Goal: Information Seeking & Learning: Obtain resource

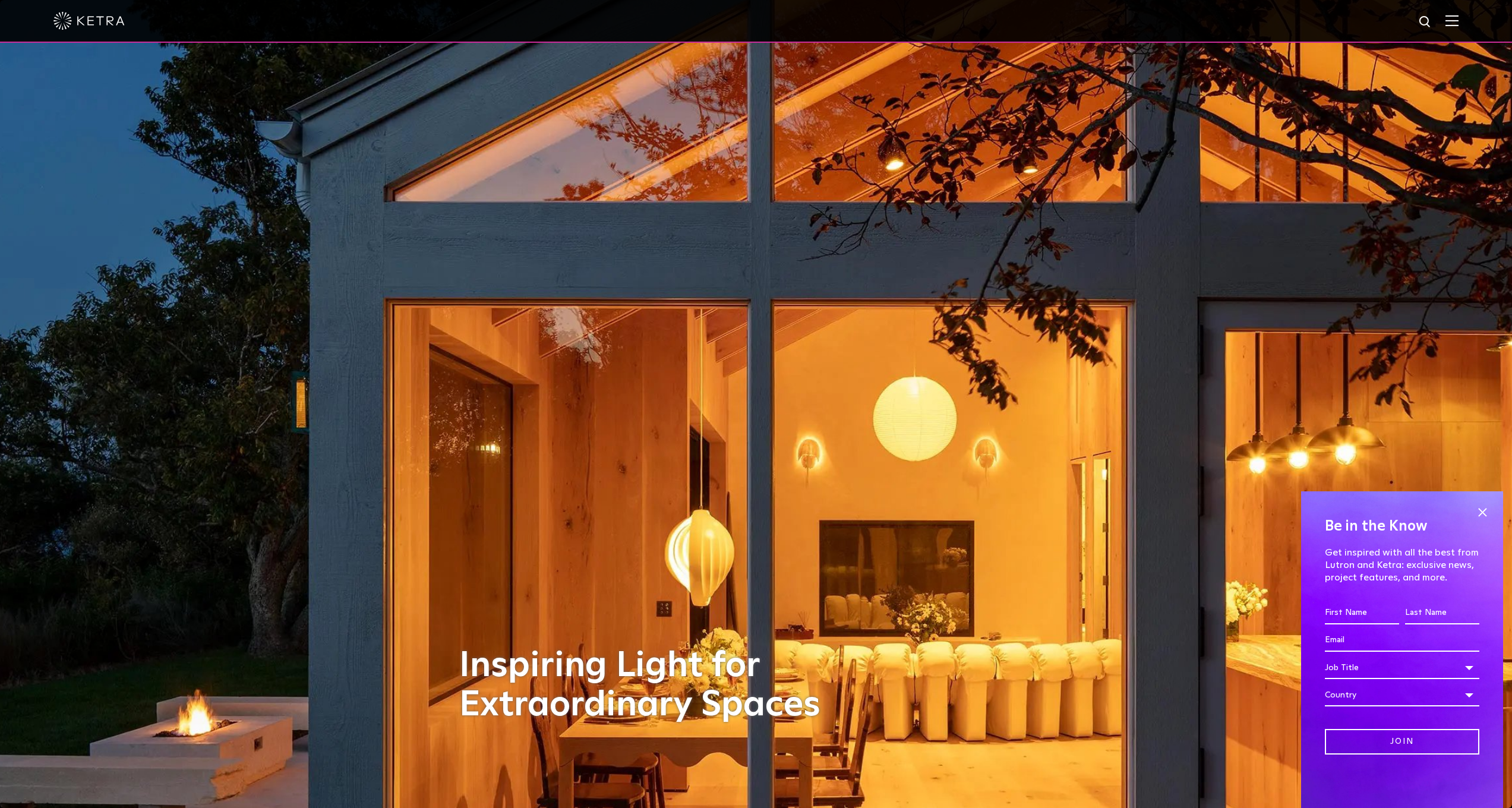
click at [1430, 26] on img at bounding box center [1426, 22] width 15 height 15
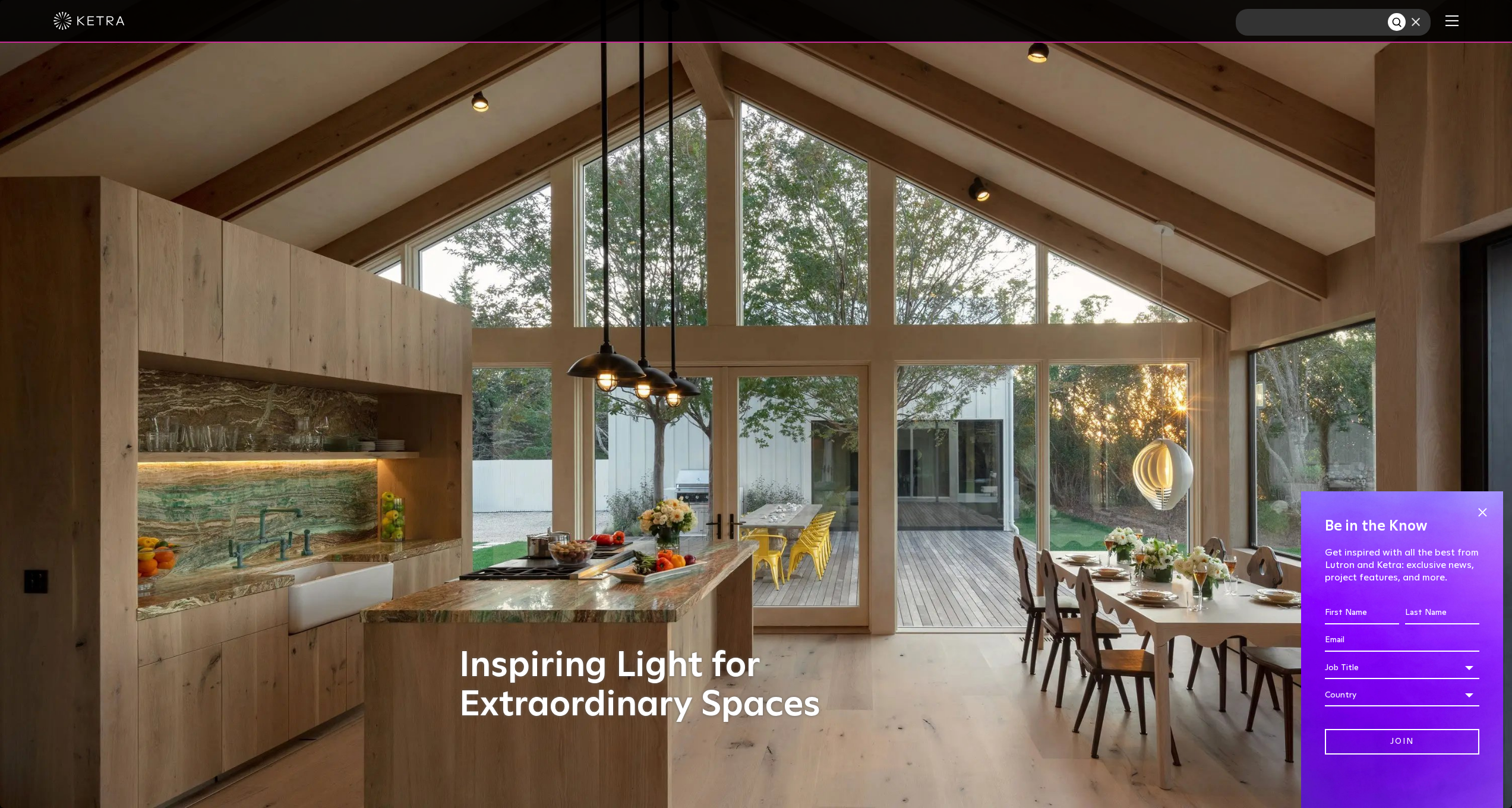
click at [1342, 27] on input "text" at bounding box center [1311, 22] width 152 height 27
paste input "7NÄD2Ä/Ä$ÄR$Ä::"
type input "7NÄD2Ä/Ä$ÄR$Ä::"
click at [1406, 22] on button "Search" at bounding box center [1397, 22] width 18 height 18
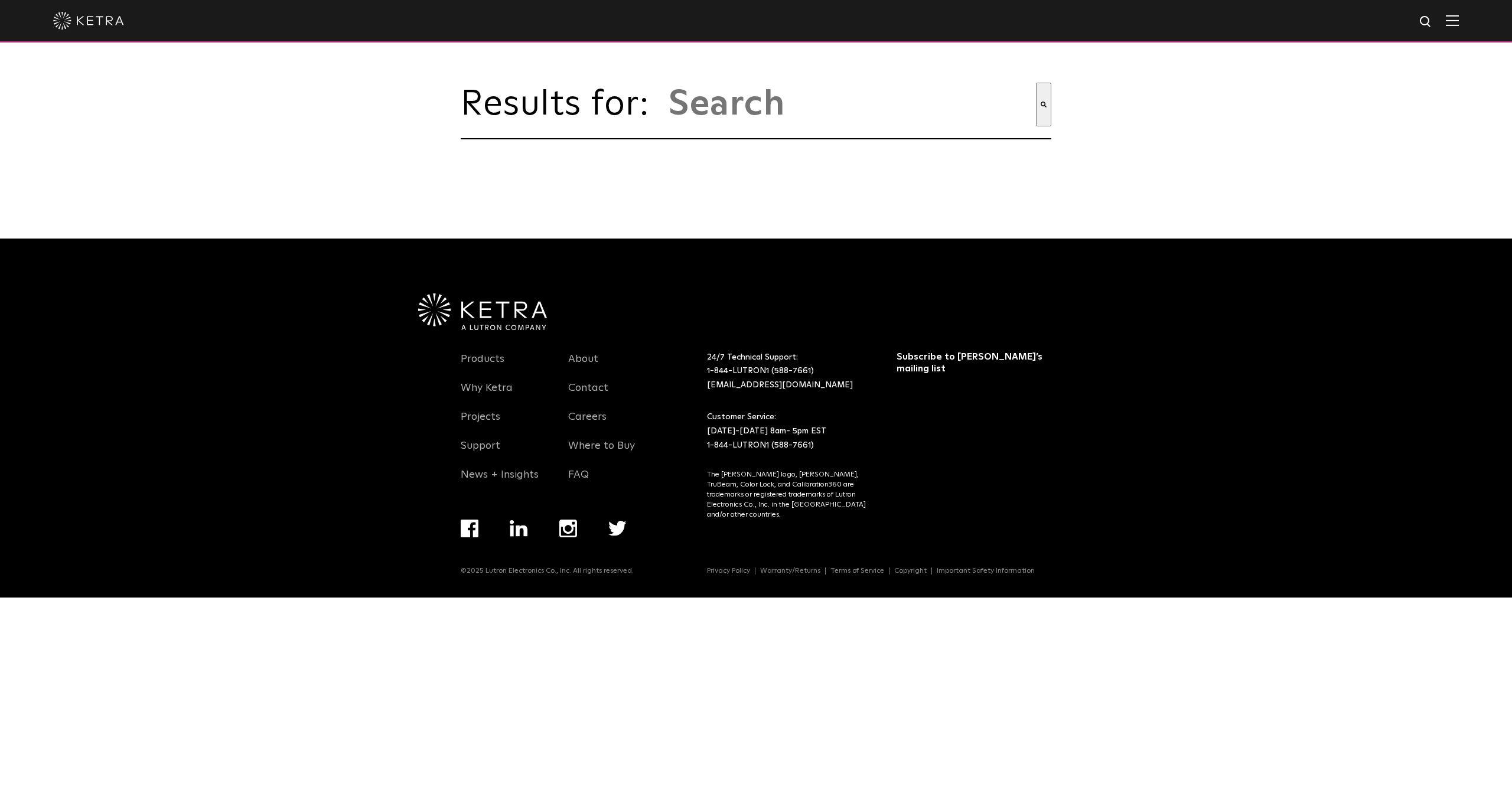
type input "7näd2ä/ä$är$ä::"
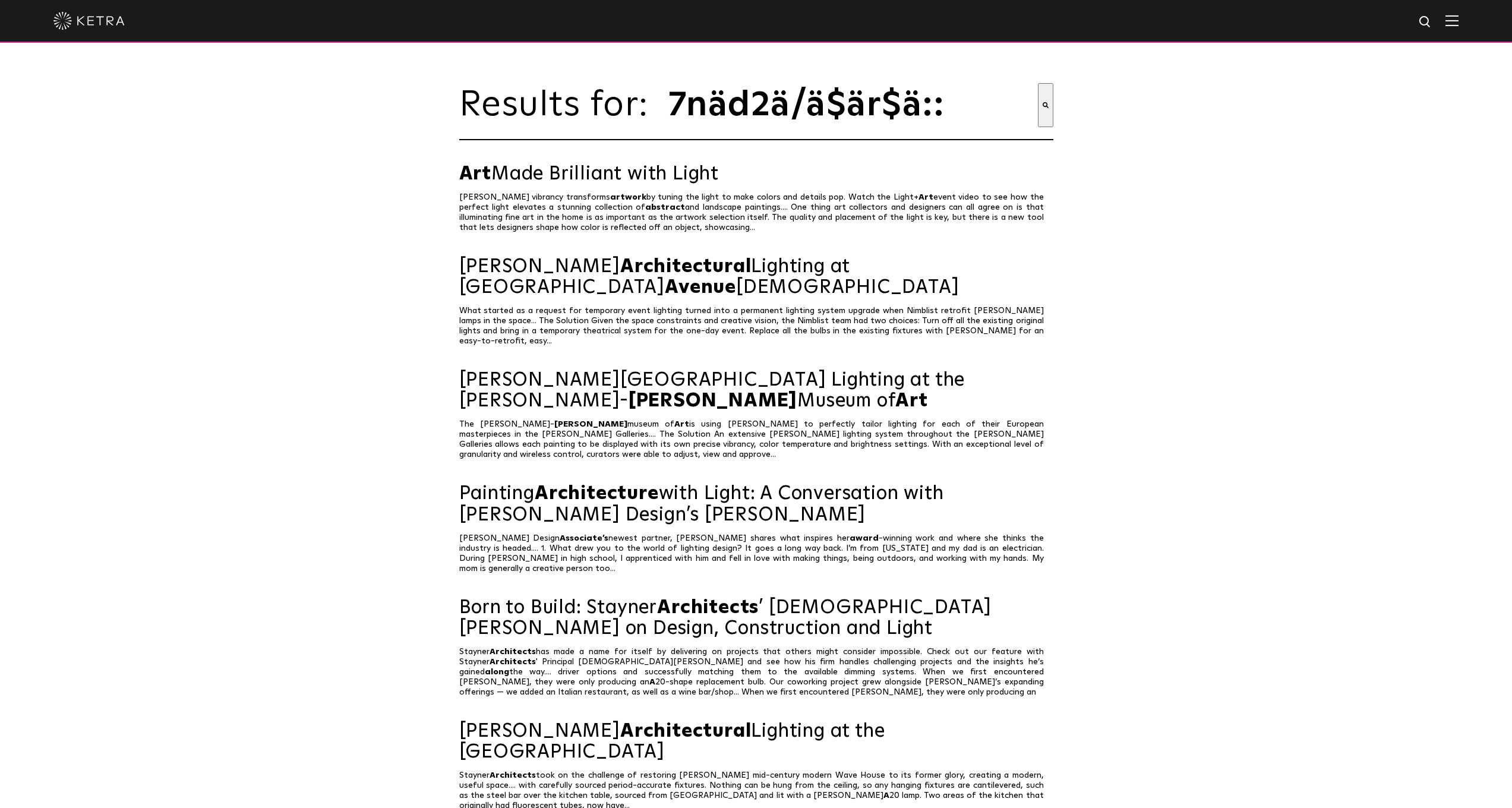
click at [944, 102] on input "7näd2ä/ä$är$ä::" at bounding box center [852, 105] width 371 height 44
drag, startPoint x: 944, startPoint y: 102, endPoint x: 770, endPoint y: 93, distance: 174.2
click at [770, 93] on input "7näd2ä/ä$är$ä::" at bounding box center [852, 105] width 371 height 44
drag, startPoint x: 951, startPoint y: 111, endPoint x: 669, endPoint y: 100, distance: 282.2
click at [669, 100] on input "7näd2ä/ä$är$ä::" at bounding box center [852, 105] width 371 height 44
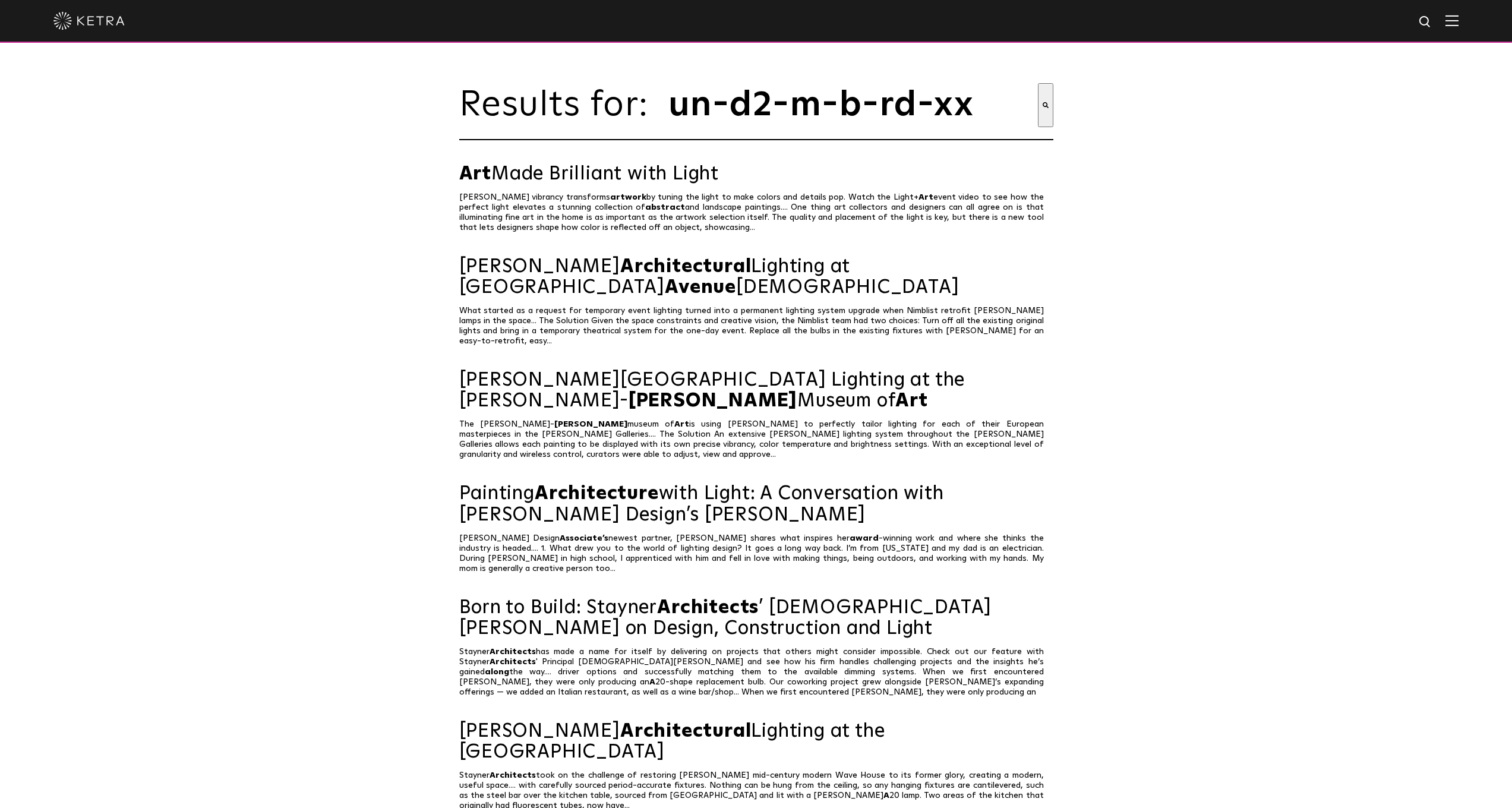
type input "un-d2-m-b-rd-xx"
click at [1045, 105] on button "Search" at bounding box center [1046, 105] width 16 height 44
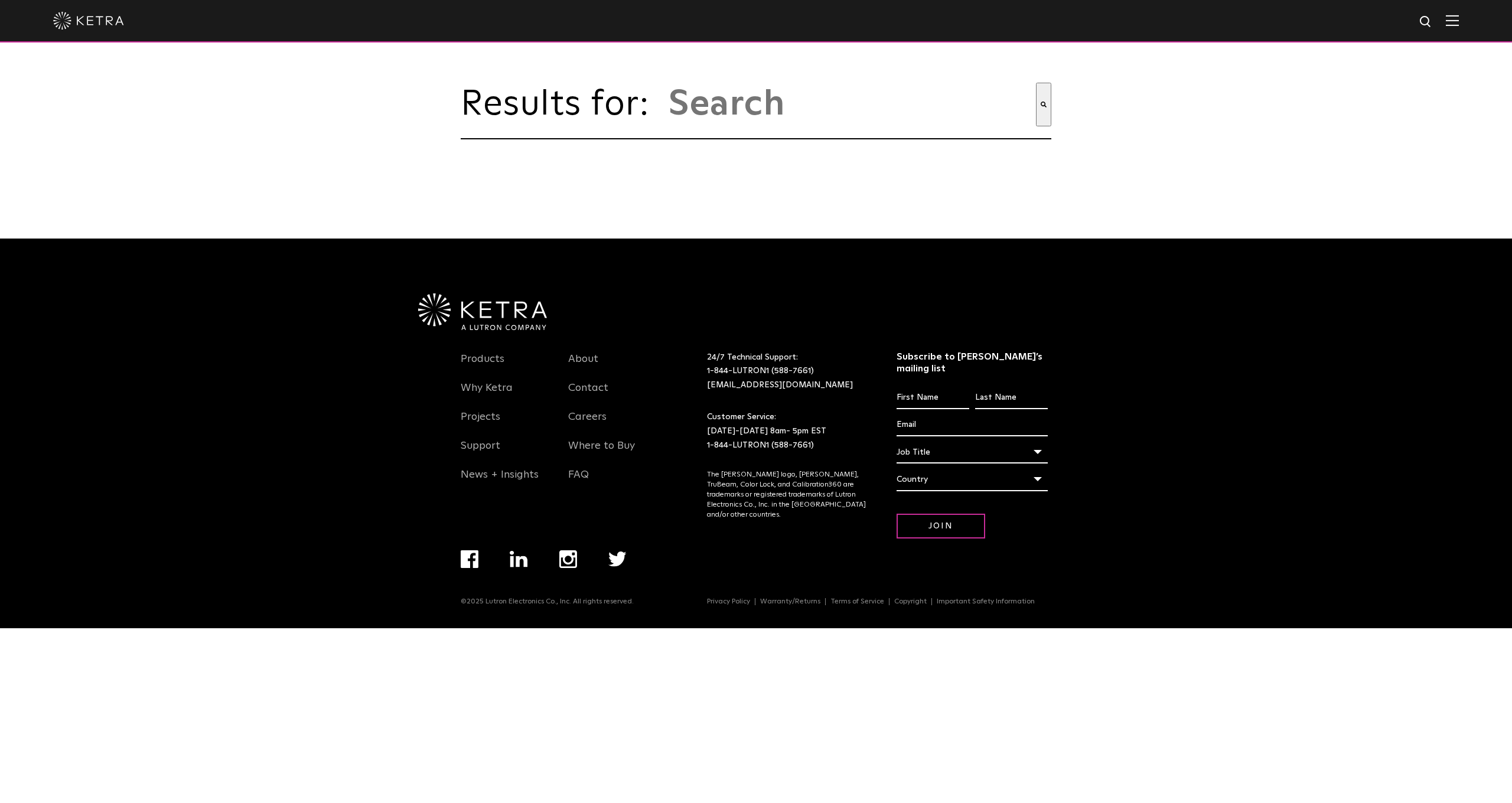
click at [789, 88] on input "This is a search field with an auto-suggest feature attached." at bounding box center [851, 105] width 369 height 43
type input "un-d2"
click at [1044, 105] on button "Search" at bounding box center [1044, 105] width 16 height 43
click at [768, 113] on input "This is a search field with an auto-suggest feature attached." at bounding box center [851, 105] width 369 height 43
type input "flangeless millwork bevel"
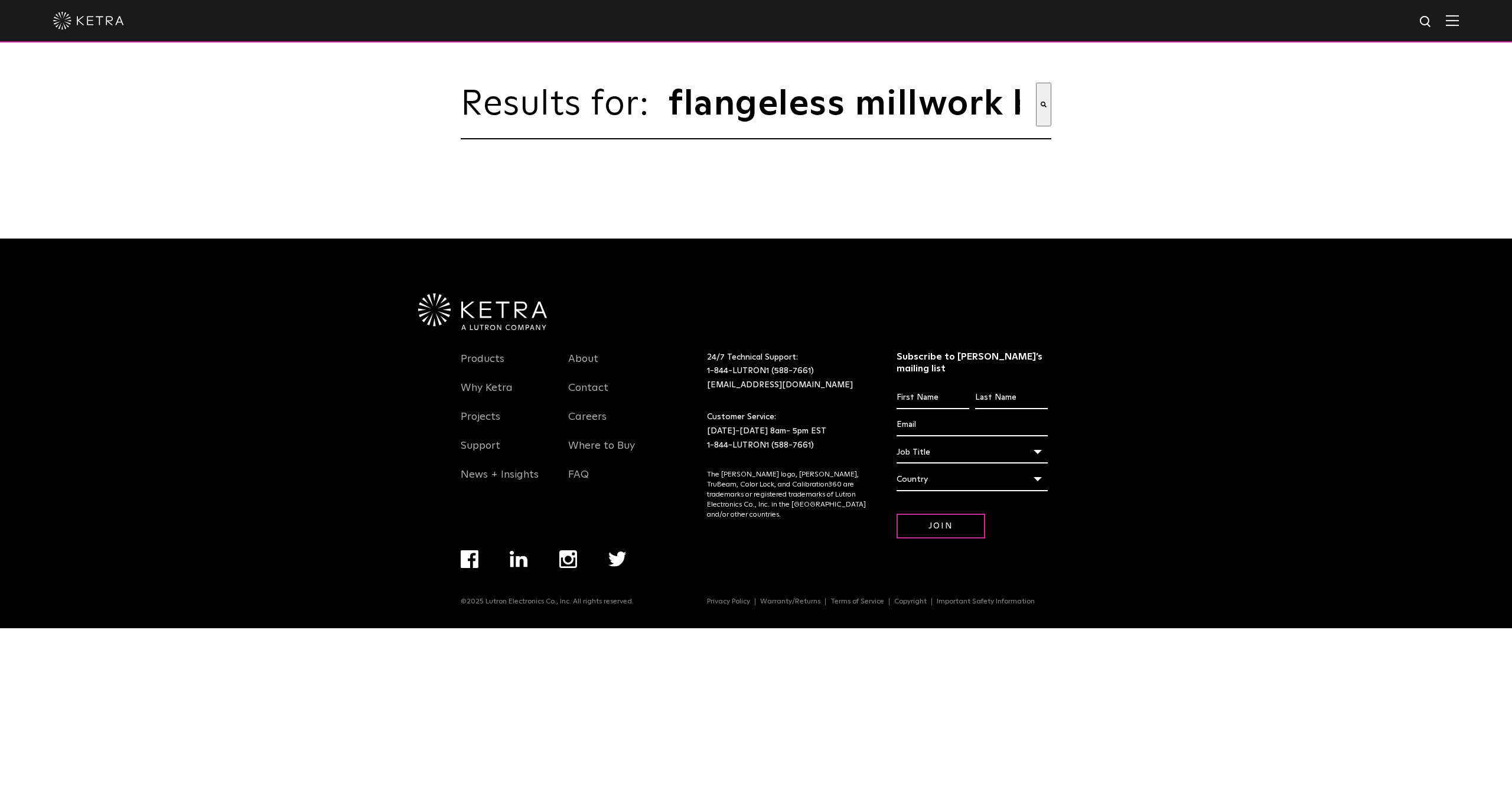
click at [1044, 105] on button "Search" at bounding box center [1044, 105] width 16 height 43
click at [1439, 19] on div at bounding box center [756, 21] width 1406 height 41
click at [1446, 20] on div at bounding box center [756, 21] width 1406 height 41
click at [1450, 21] on img at bounding box center [1452, 20] width 13 height 11
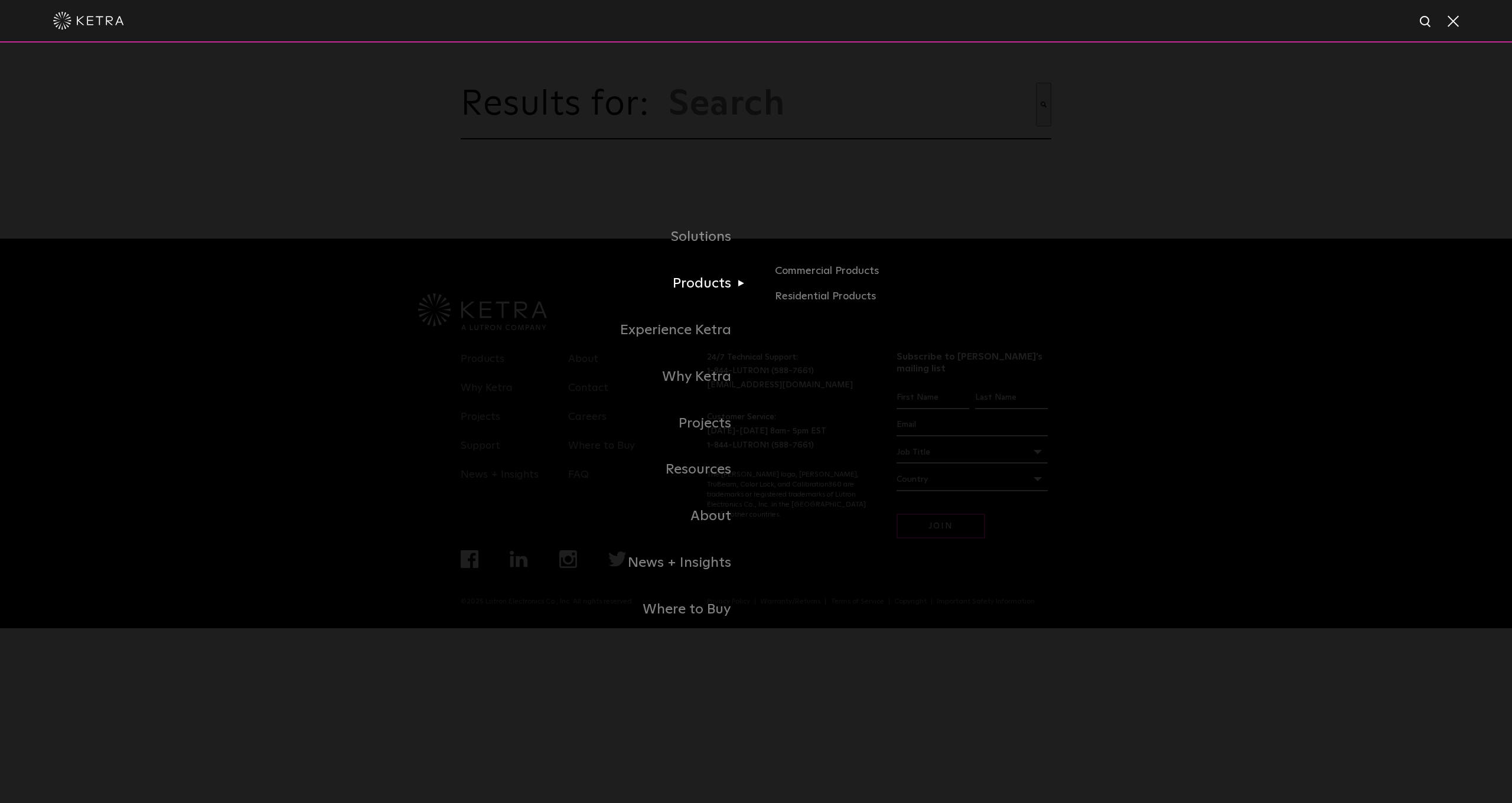
click at [711, 288] on link "Products" at bounding box center [608, 283] width 295 height 46
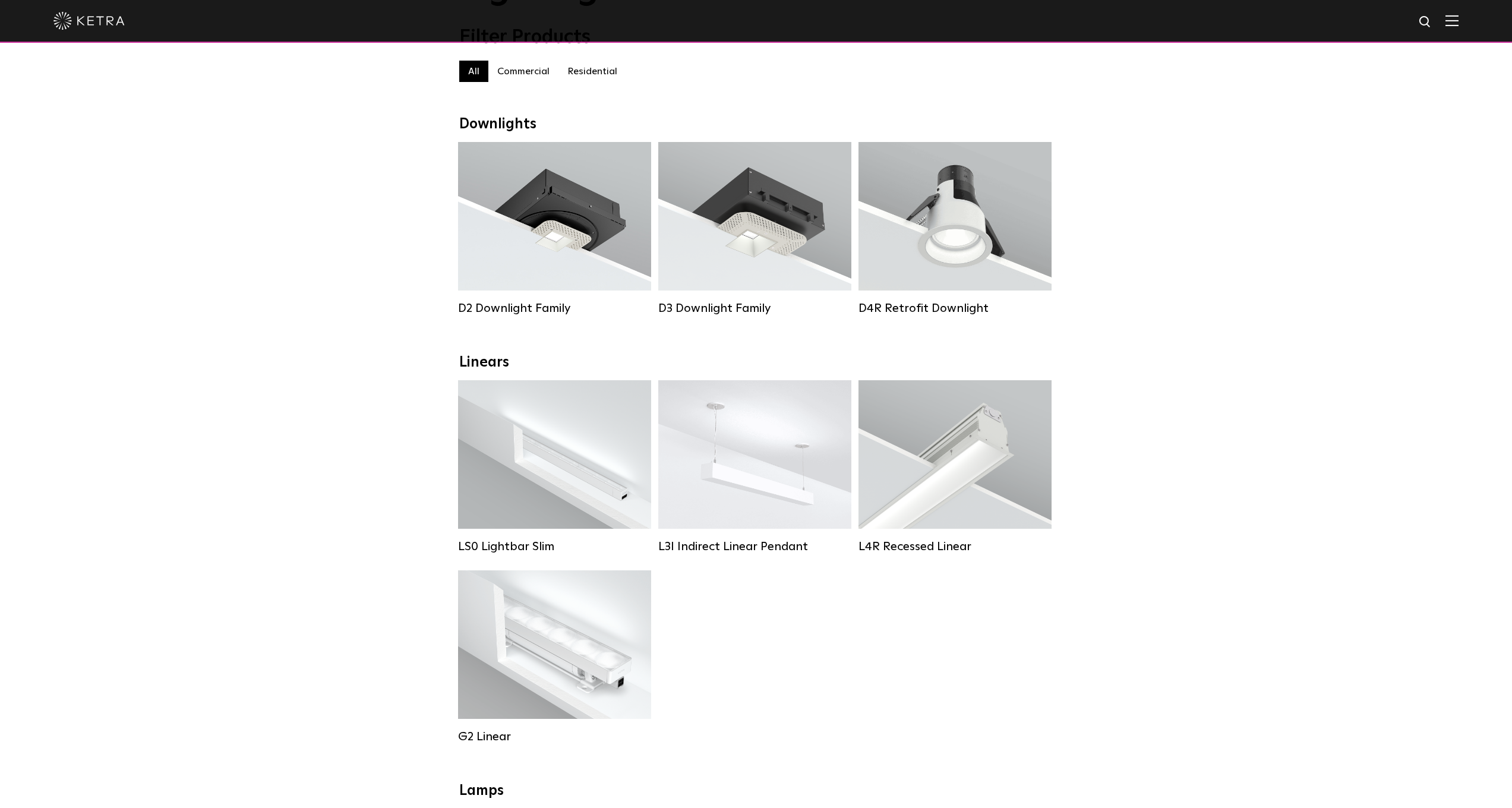
scroll to position [121, 0]
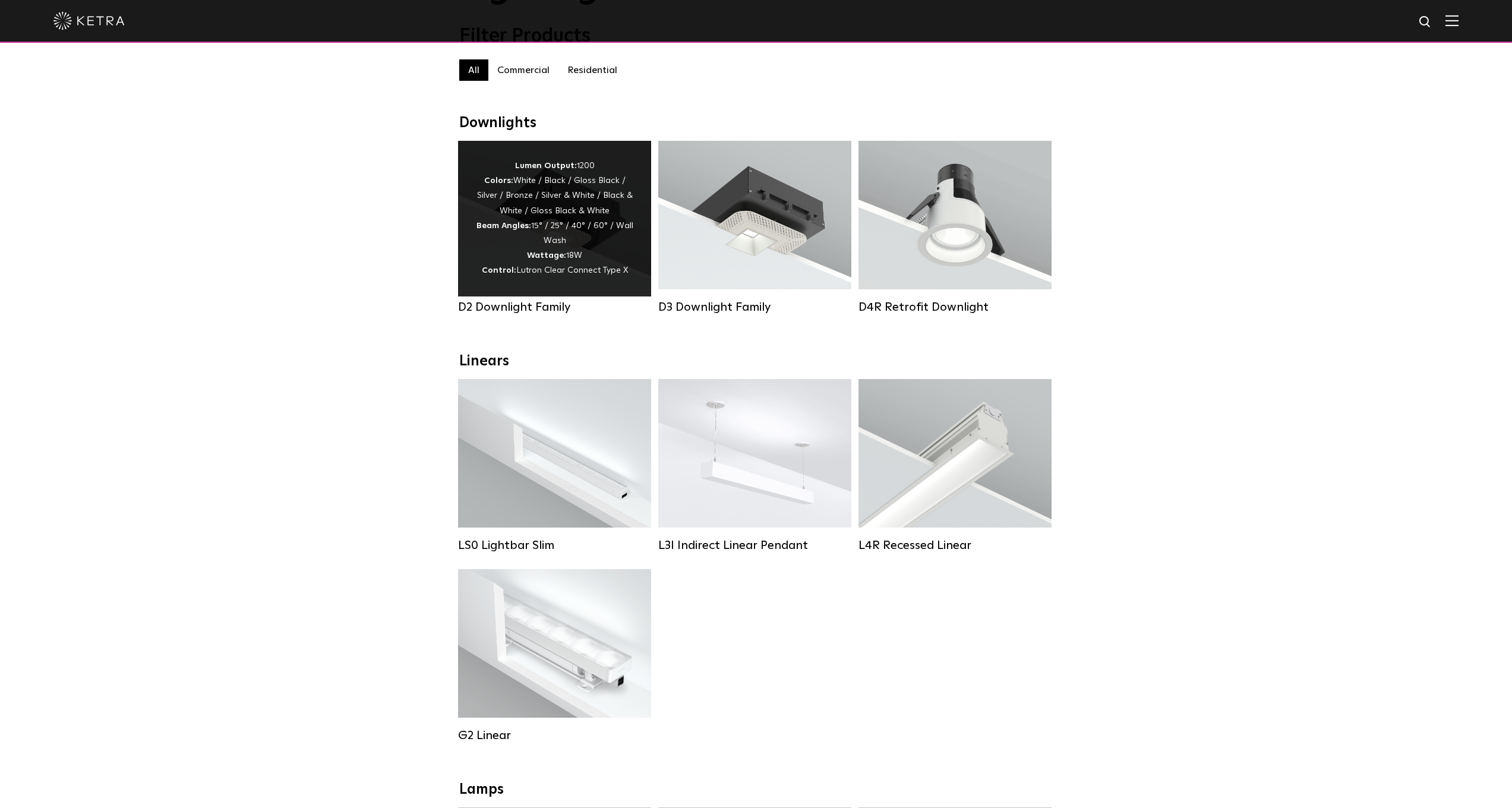
click at [511, 226] on strong "Beam Angles:" at bounding box center [503, 226] width 55 height 8
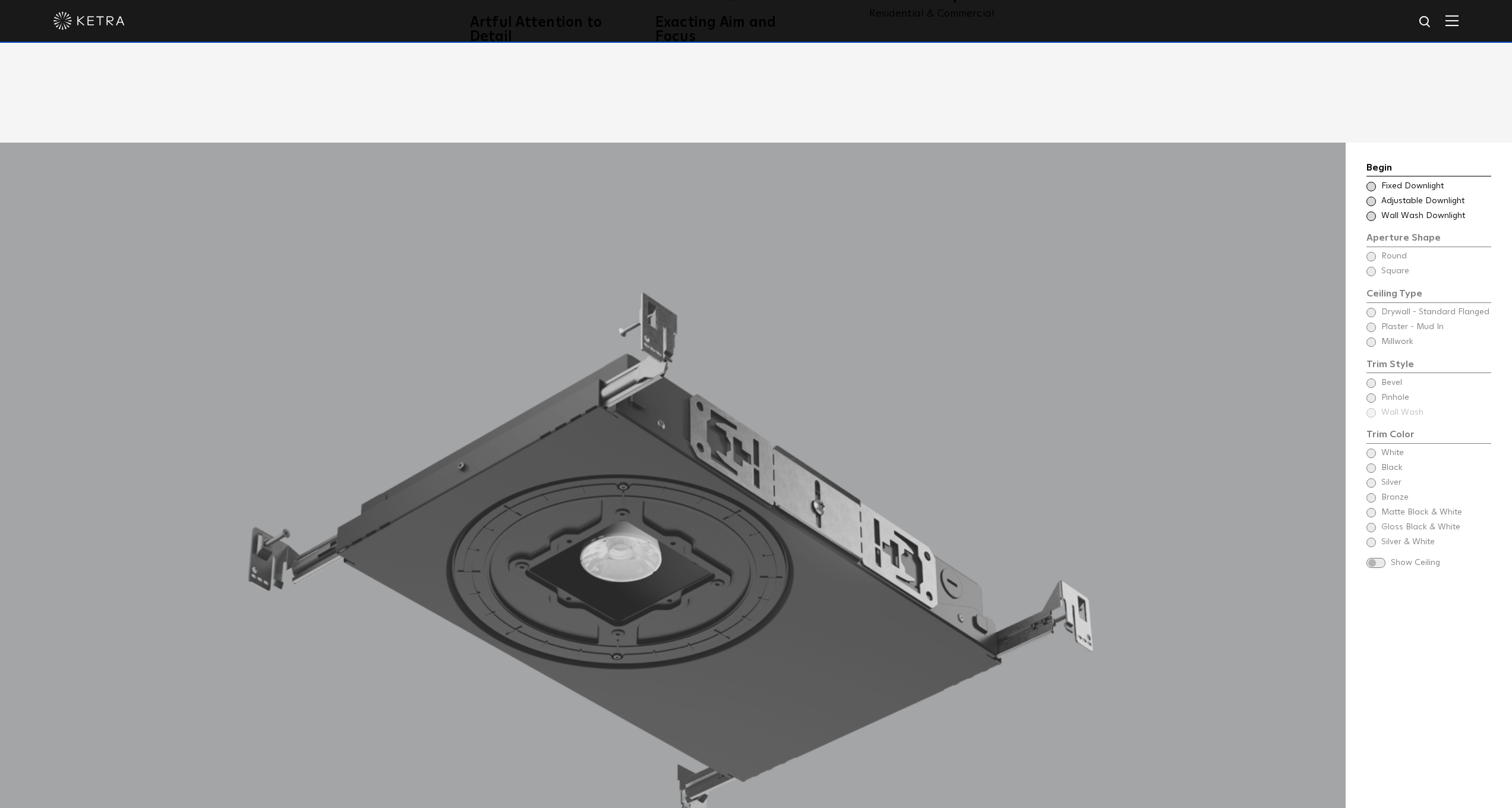
scroll to position [1247, 0]
click at [1371, 467] on div "Begin Choose Aperture Shape Fixed Downlight Choose Aperture Shape Adjustable Do…" at bounding box center [1429, 363] width 125 height 408
click at [1370, 358] on div "Begin Choose Aperture Shape Fixed Downlight Choose Aperture Shape Adjustable Do…" at bounding box center [1429, 363] width 125 height 408
click at [1370, 357] on div "Begin Choose Aperture Shape Fixed Downlight Choose Aperture Shape Adjustable Do…" at bounding box center [1429, 363] width 125 height 408
click at [1371, 357] on div "Begin Choose Aperture Shape Fixed Downlight Choose Aperture Shape Adjustable Do…" at bounding box center [1429, 363] width 125 height 408
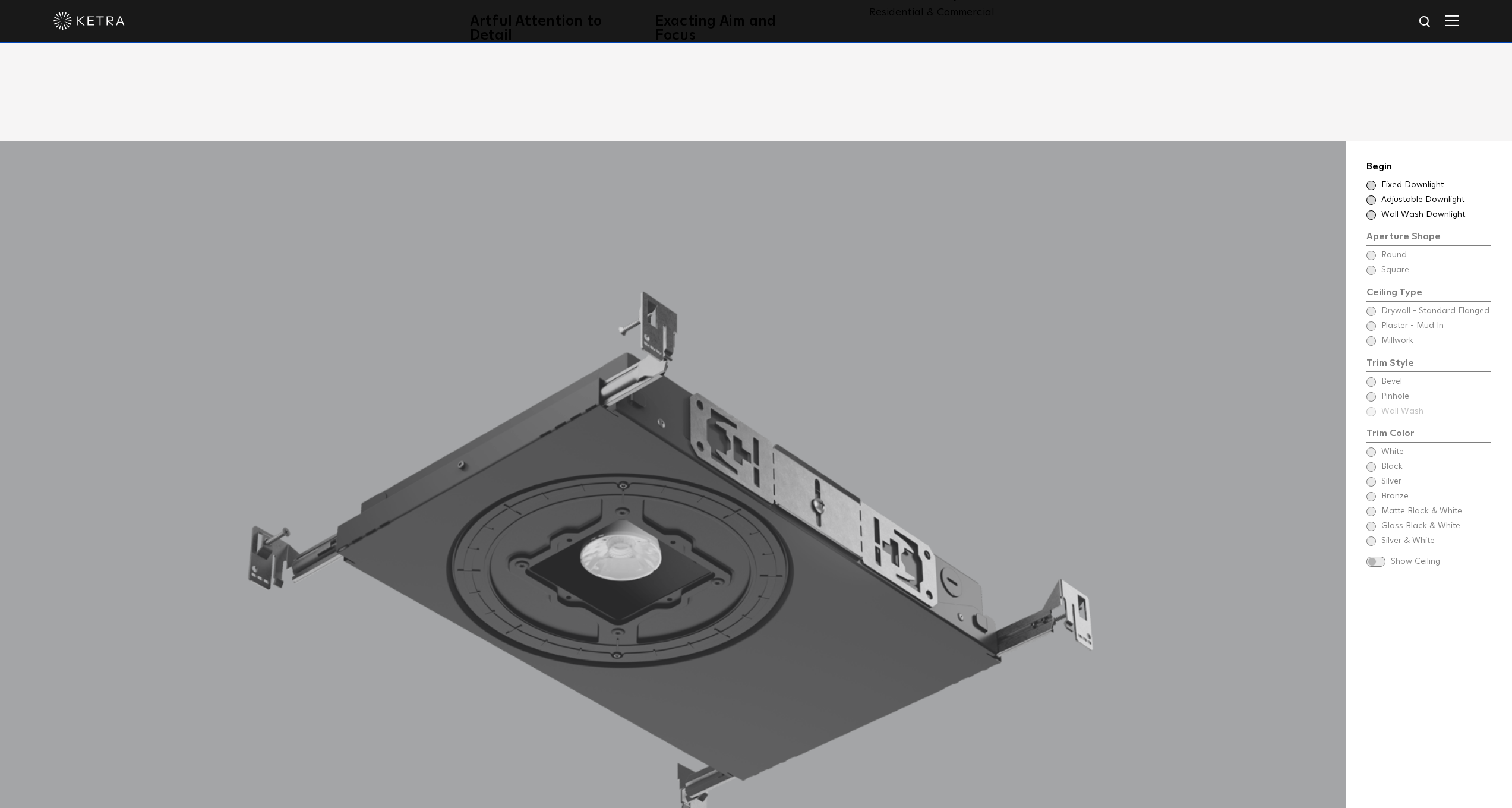
click at [1371, 357] on div "Begin Choose Aperture Shape Fixed Downlight Choose Aperture Shape Adjustable Do…" at bounding box center [1429, 363] width 125 height 408
click at [1370, 357] on div "Begin Choose Aperture Shape Fixed Downlight Choose Aperture Shape Adjustable Do…" at bounding box center [1429, 363] width 125 height 408
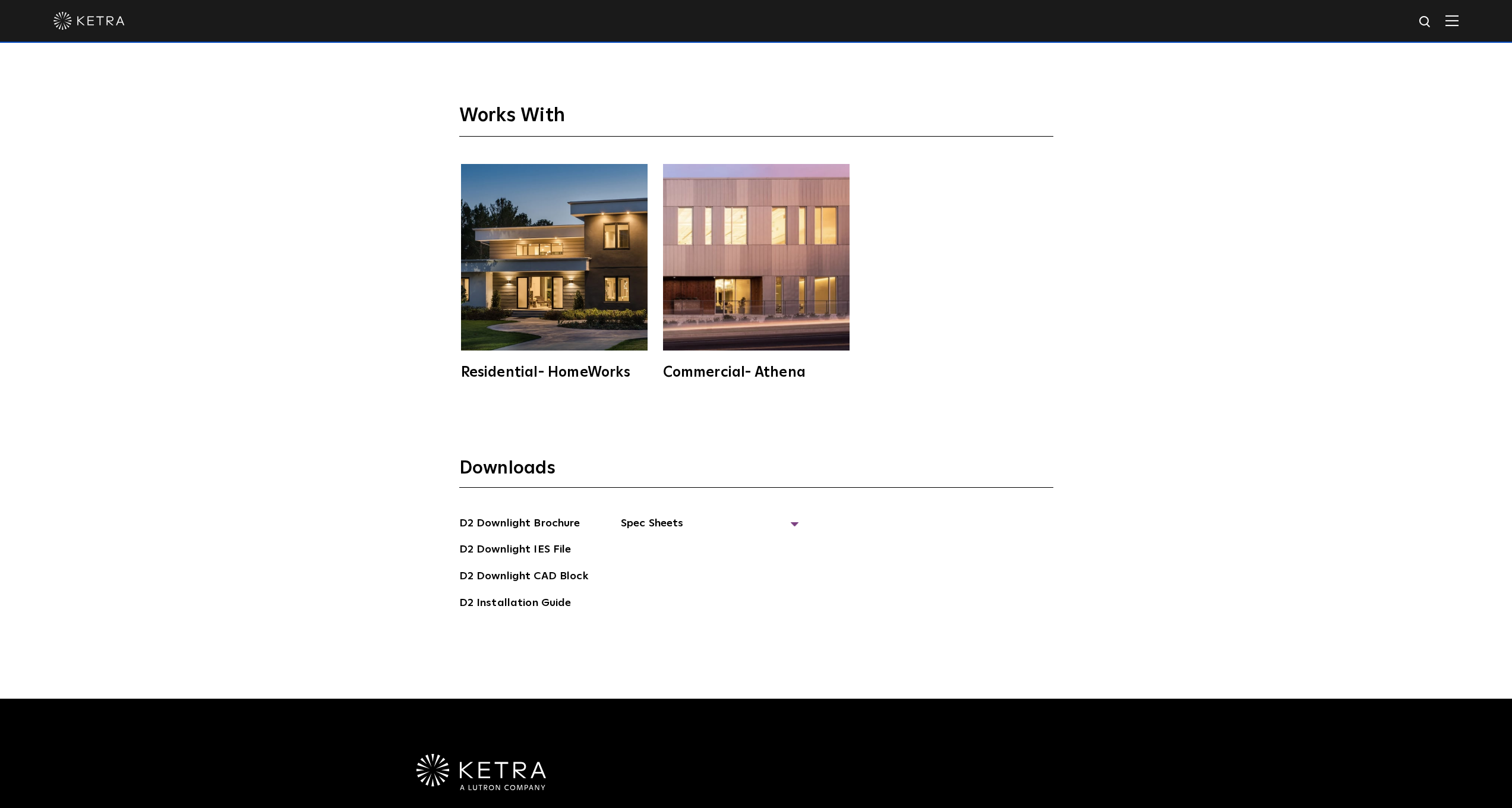
scroll to position [3839, 0]
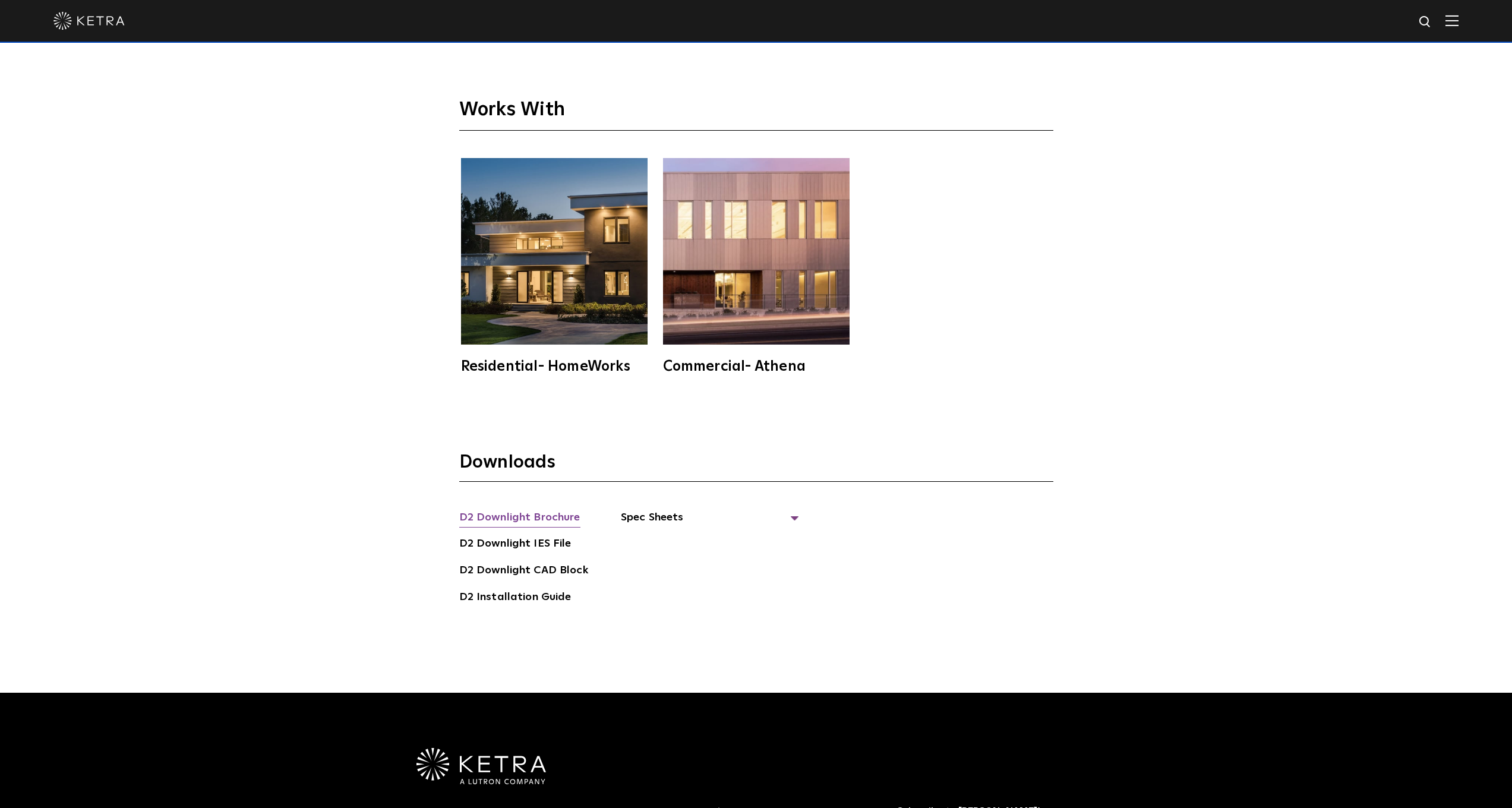
click at [525, 509] on link "D2 Downlight Brochure" at bounding box center [520, 518] width 121 height 19
